Goal: Find specific page/section: Find specific page/section

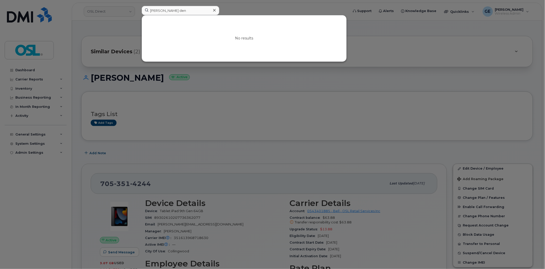
click at [184, 11] on input "albin den" at bounding box center [181, 10] width 78 height 9
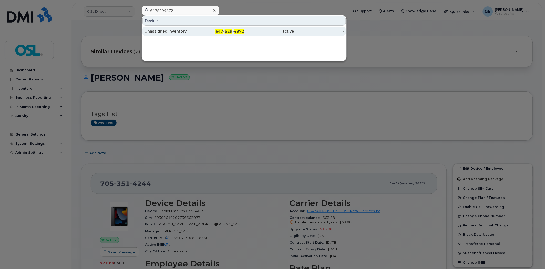
type input "6475294872"
click at [170, 29] on div "Unassigned Inventory" at bounding box center [169, 31] width 50 height 9
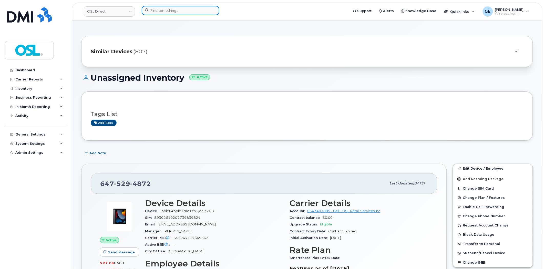
click at [180, 9] on input at bounding box center [181, 10] width 78 height 9
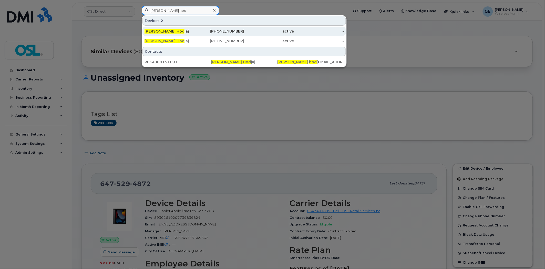
type input "[PERSON_NAME] hod"
click at [180, 30] on div "[PERSON_NAME] Hod jaj" at bounding box center [169, 31] width 50 height 5
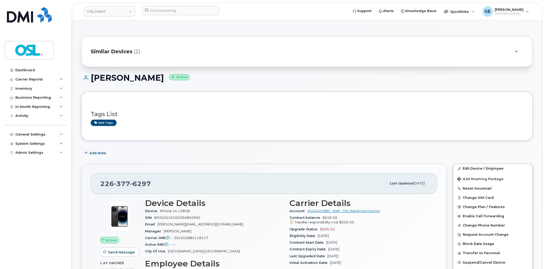
click at [236, 53] on div "Similar Devices (2)" at bounding box center [300, 51] width 418 height 12
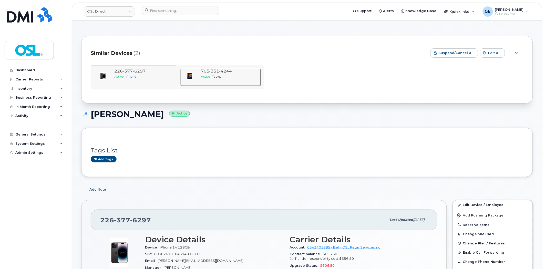
click at [211, 70] on span "351" at bounding box center [214, 71] width 10 height 5
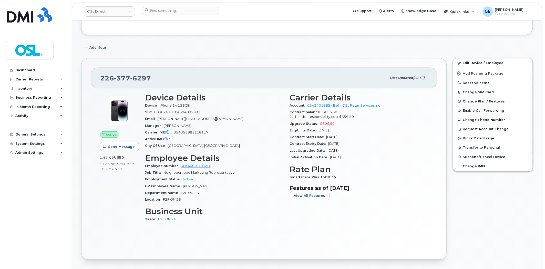
scroll to position [142, 0]
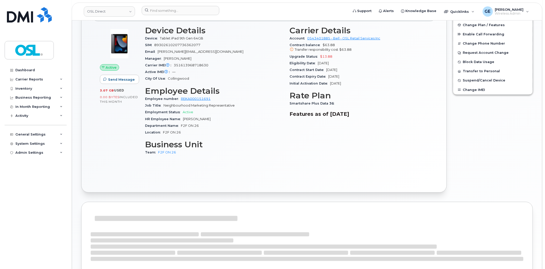
scroll to position [168, 0]
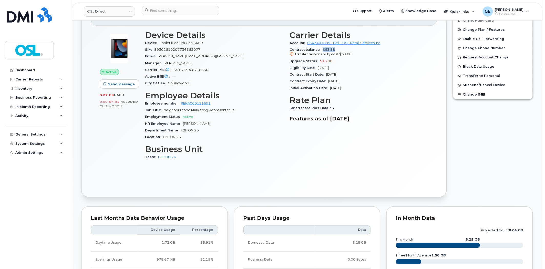
drag, startPoint x: 322, startPoint y: 50, endPoint x: 337, endPoint y: 49, distance: 14.4
click at [337, 49] on div "Contract balance $63.88 Transfer responsibility cost $63.88" at bounding box center [359, 52] width 139 height 12
copy span "$63.88"
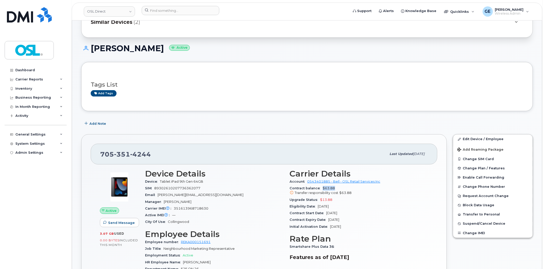
scroll to position [0, 0]
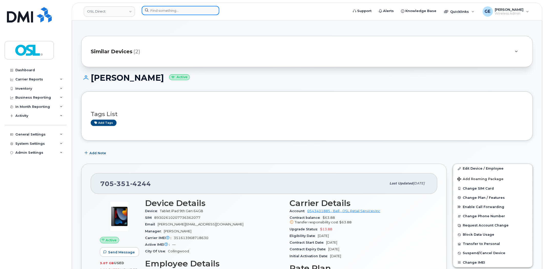
drag, startPoint x: 196, startPoint y: 9, endPoint x: 205, endPoint y: 8, distance: 9.2
click at [196, 9] on input at bounding box center [181, 10] width 78 height 9
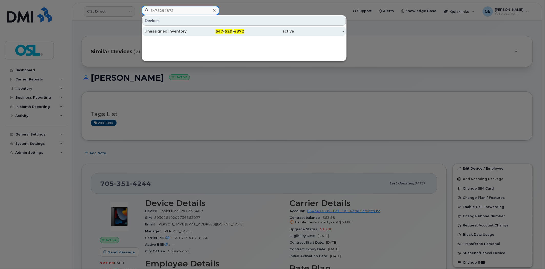
type input "6475294872"
click at [181, 31] on div "Unassigned Inventory" at bounding box center [169, 31] width 50 height 5
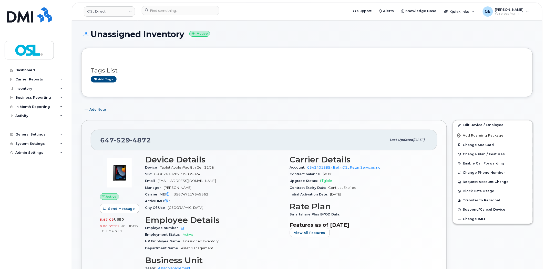
click at [315, 38] on h1 "Unassigned Inventory Active" at bounding box center [307, 34] width 452 height 9
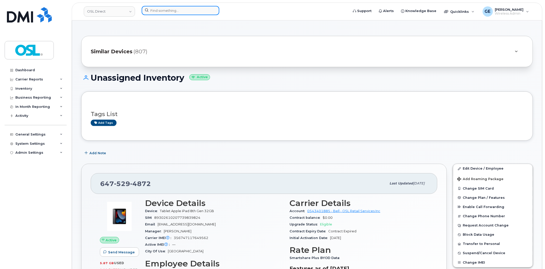
click at [190, 13] on input at bounding box center [181, 10] width 78 height 9
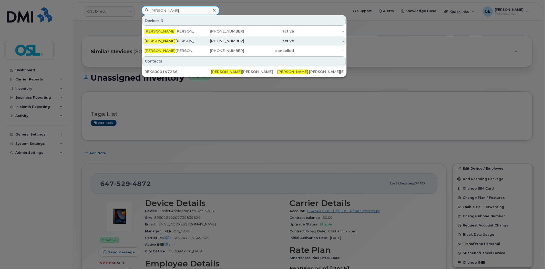
type input "raphael"
click at [197, 39] on div "418-930-7367" at bounding box center [219, 40] width 50 height 5
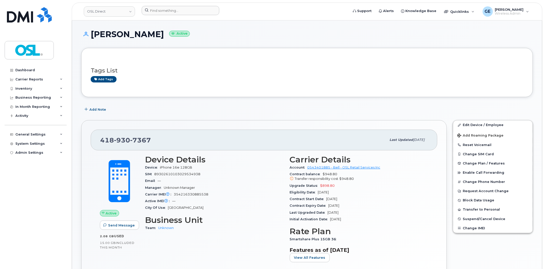
click at [165, 16] on div at bounding box center [244, 11] width 212 height 11
click at [170, 13] on input at bounding box center [181, 10] width 78 height 9
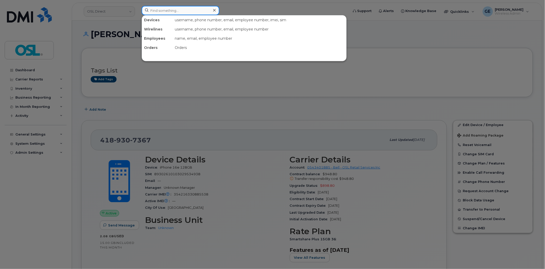
paste input "4165244488"
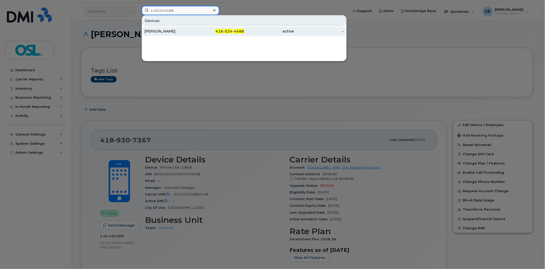
type input "4165244488"
click at [189, 34] on div "[PERSON_NAME]" at bounding box center [169, 31] width 50 height 5
